Goal: Information Seeking & Learning: Learn about a topic

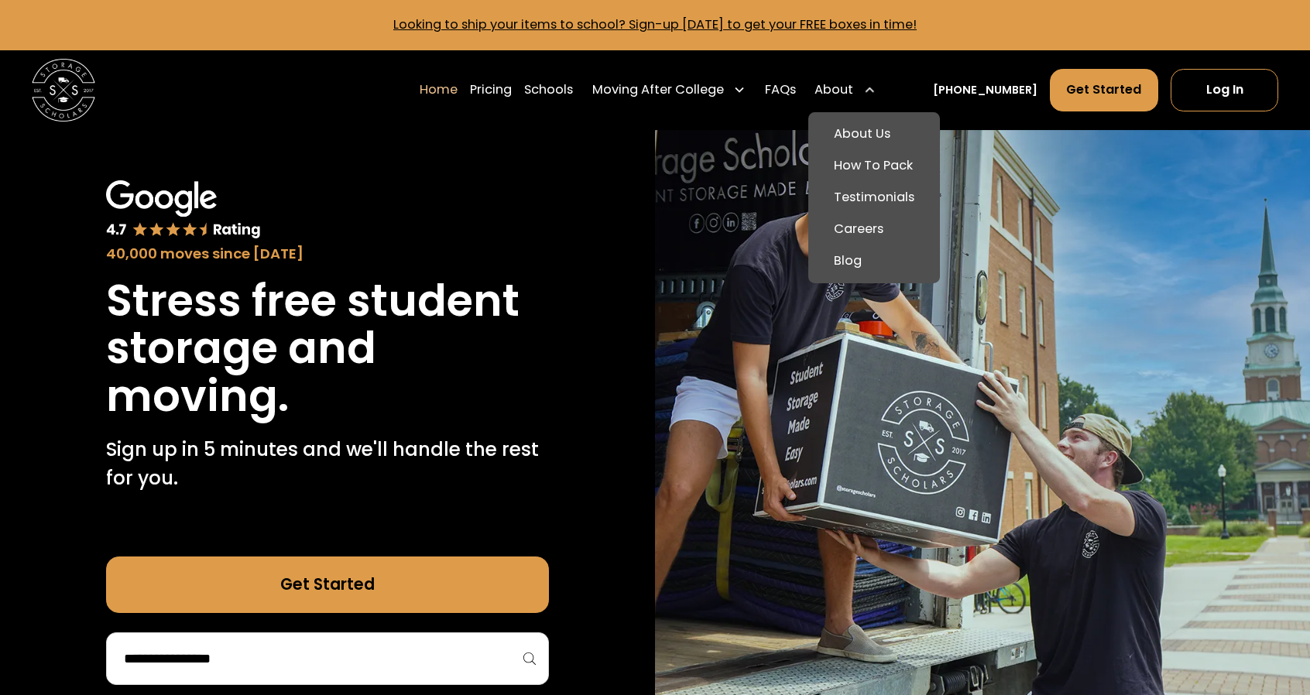
click at [848, 81] on div "About" at bounding box center [834, 90] width 39 height 19
click at [883, 135] on link "About Us" at bounding box center [874, 134] width 118 height 32
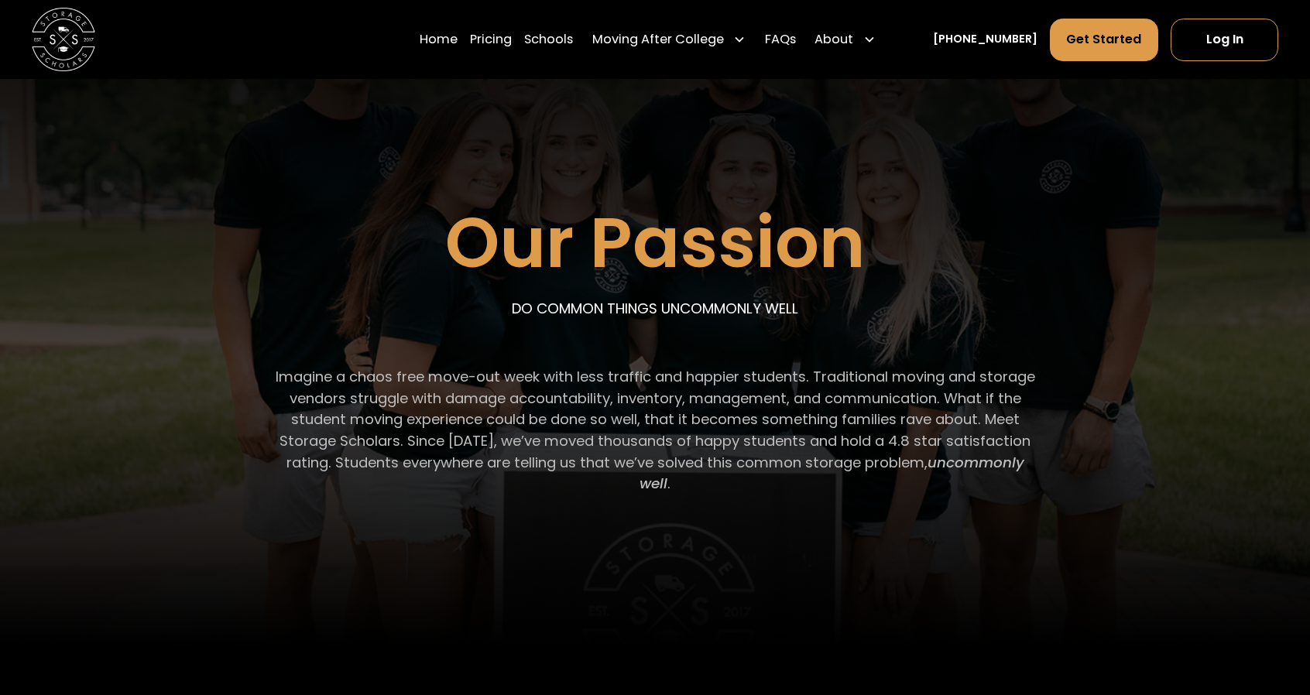
scroll to position [56, 0]
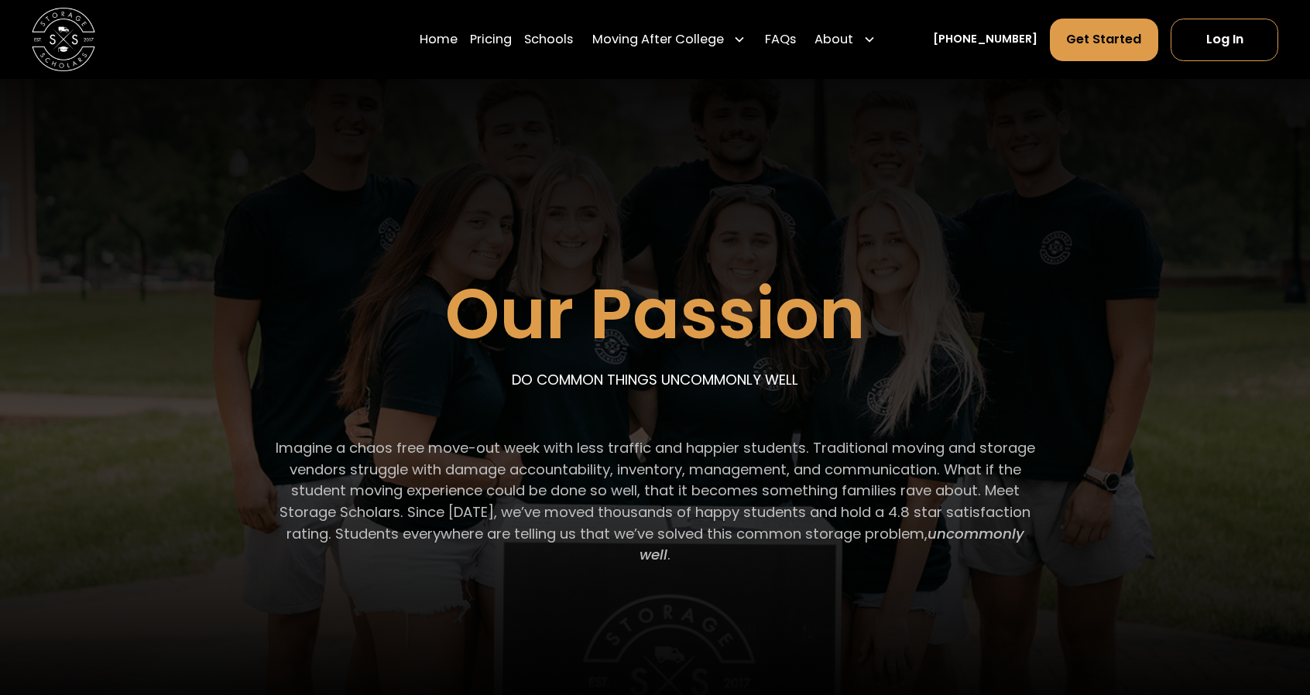
drag, startPoint x: 749, startPoint y: 564, endPoint x: 301, endPoint y: 448, distance: 462.6
click at [301, 448] on p "Imagine a chaos free move-out week with less traffic and happier students. Trad…" at bounding box center [656, 501] width 760 height 128
copy p "Imagine a chaos free move-out week with less traffic and happier students. Trad…"
click at [89, 66] on img at bounding box center [63, 39] width 63 height 63
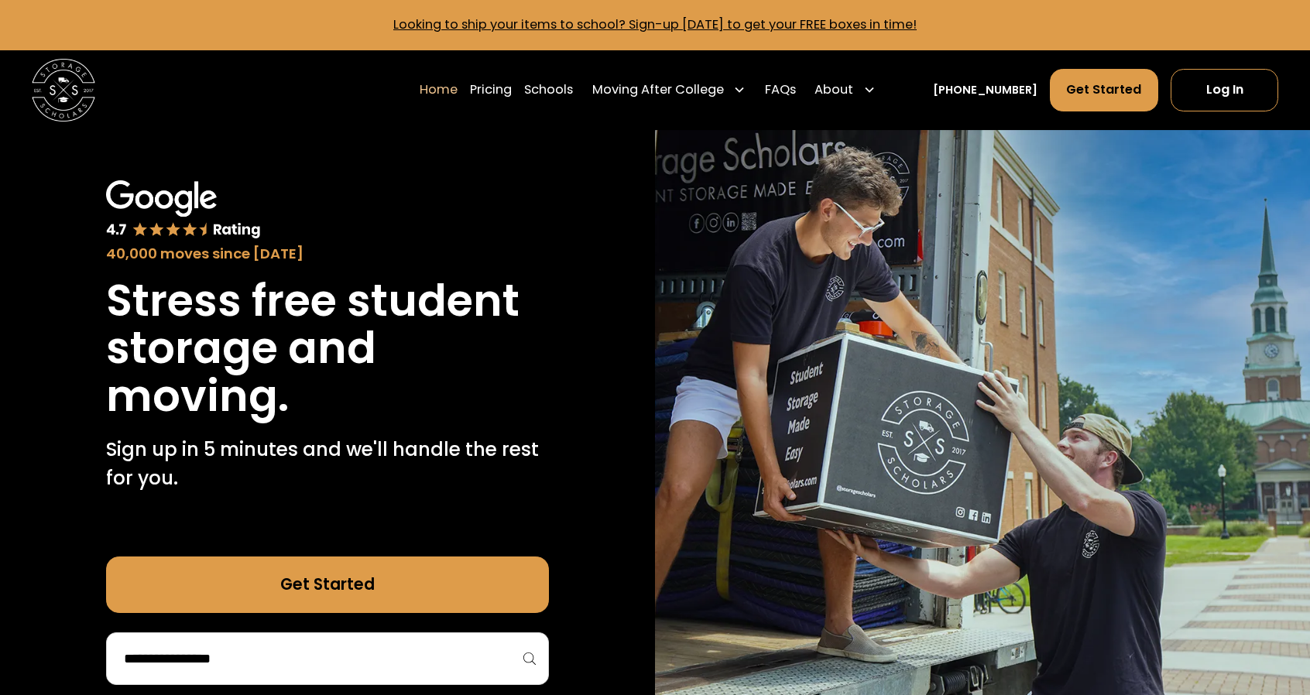
click at [458, 87] on link "Home" at bounding box center [439, 90] width 38 height 44
